Goal: Information Seeking & Learning: Understand process/instructions

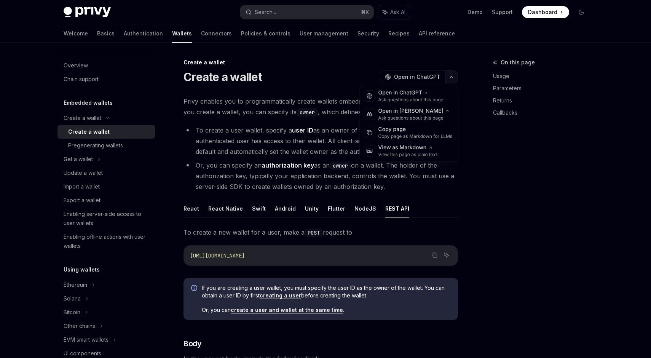
click at [449, 79] on button "button" at bounding box center [451, 76] width 13 height 13
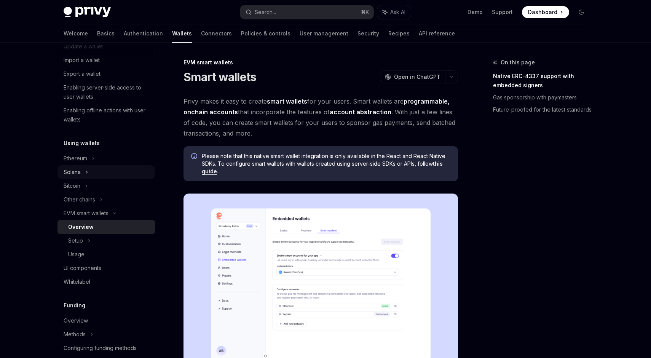
scroll to position [99, 0]
click at [116, 242] on div "Setup" at bounding box center [105, 241] width 97 height 14
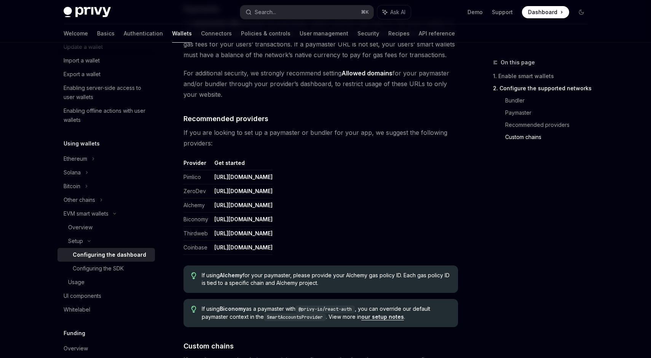
scroll to position [837, 0]
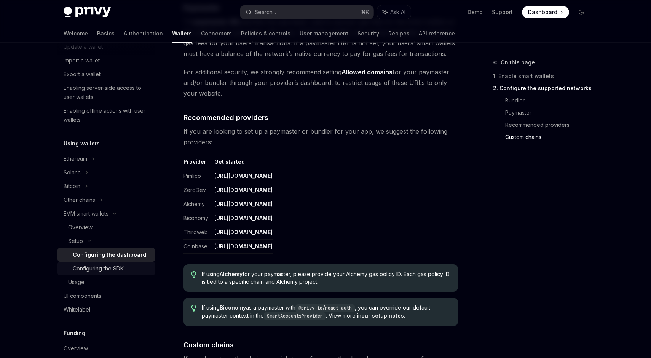
click at [113, 269] on div "Configuring the SDK" at bounding box center [98, 268] width 51 height 9
type textarea "*"
